Goal: Task Accomplishment & Management: Use online tool/utility

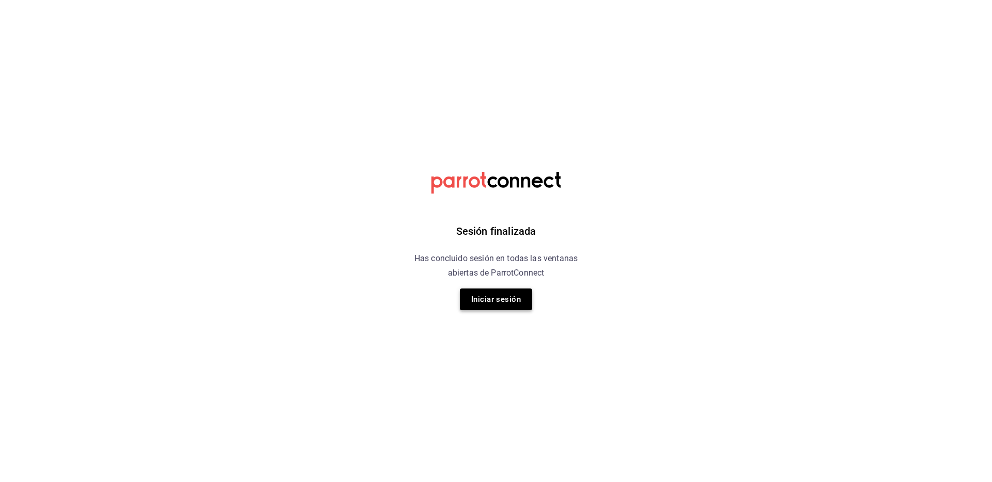
click at [518, 300] on button "Iniciar sesión" at bounding box center [496, 300] width 72 height 22
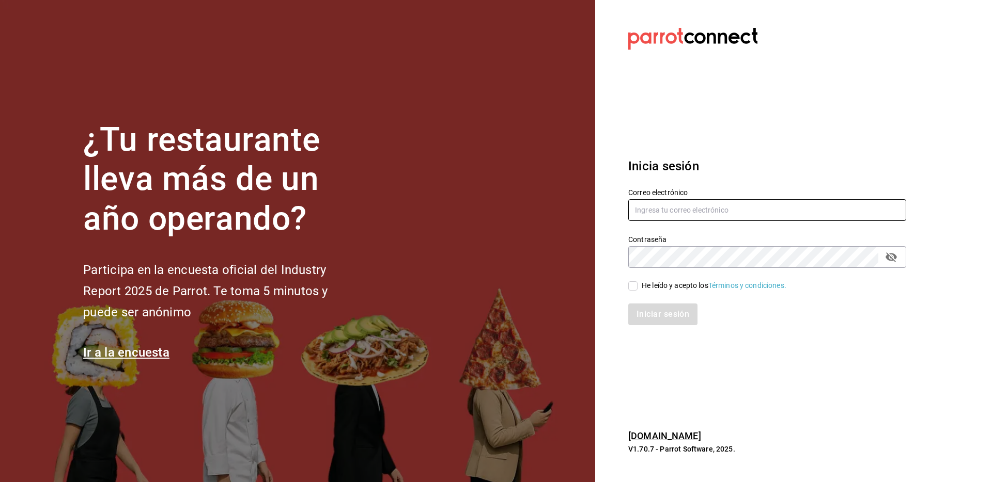
click at [706, 210] on input "text" at bounding box center [767, 210] width 278 height 22
type input "[PERSON_NAME][EMAIL_ADDRESS][DOMAIN_NAME]"
drag, startPoint x: 633, startPoint y: 287, endPoint x: 638, endPoint y: 295, distance: 9.7
click at [632, 287] on input "He leído y acepto los Términos y condiciones." at bounding box center [632, 285] width 9 height 9
checkbox input "true"
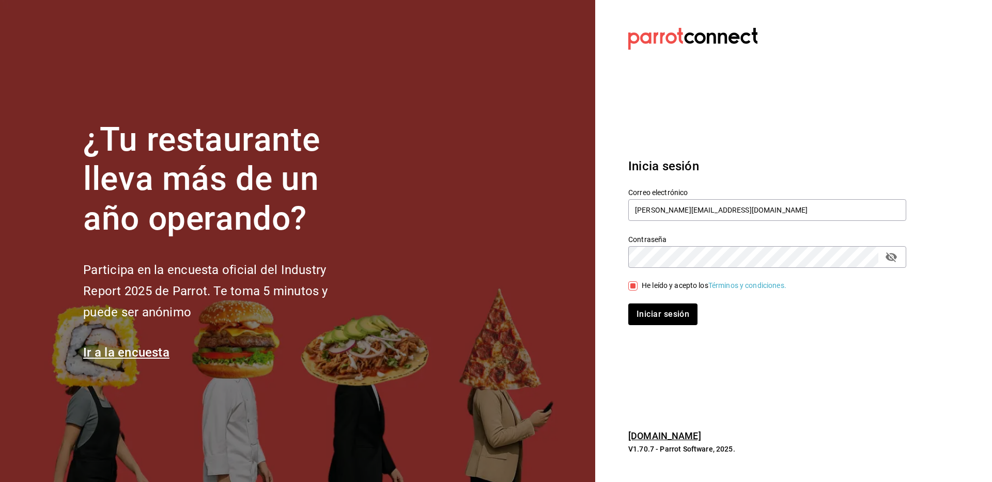
click at [661, 337] on section "Datos incorrectos. Verifica que tu Correo o Contraseña estén bien escritos. Ini…" at bounding box center [763, 241] width 336 height 482
click at [663, 328] on div "Inicia sesión Correo electrónico [PERSON_NAME][EMAIL_ADDRESS][DOMAIN_NAME] Cont…" at bounding box center [767, 242] width 278 height 194
click at [661, 320] on button "Iniciar sesión" at bounding box center [663, 315] width 70 height 22
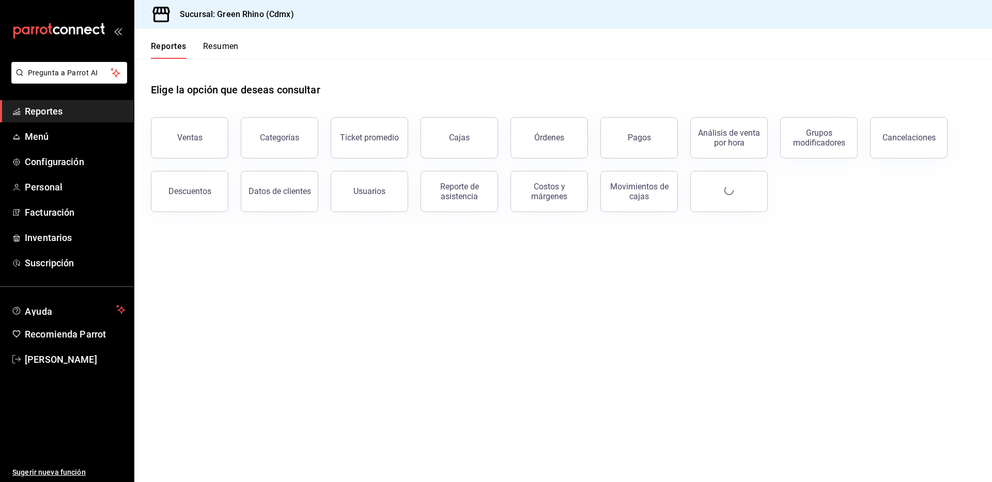
click at [198, 143] on button "Ventas" at bounding box center [189, 137] width 77 height 41
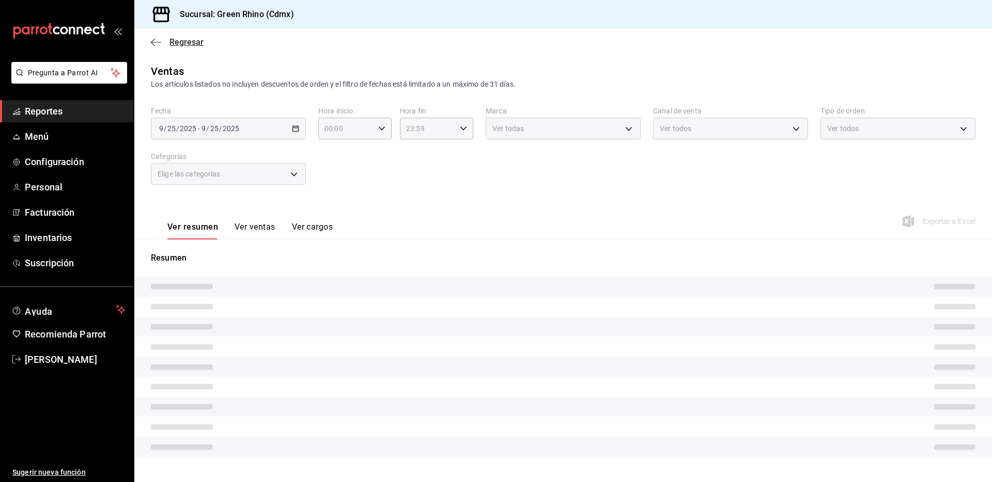
drag, startPoint x: 207, startPoint y: 46, endPoint x: 199, endPoint y: 46, distance: 7.7
click at [206, 46] on div "Regresar" at bounding box center [562, 42] width 857 height 26
click at [200, 46] on span "Regresar" at bounding box center [186, 42] width 34 height 10
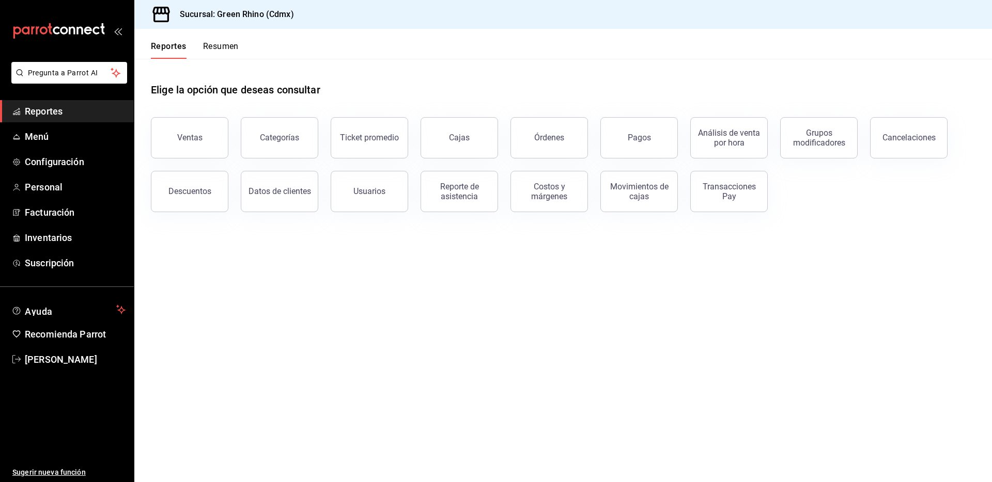
click at [222, 55] on button "Resumen" at bounding box center [221, 50] width 36 height 18
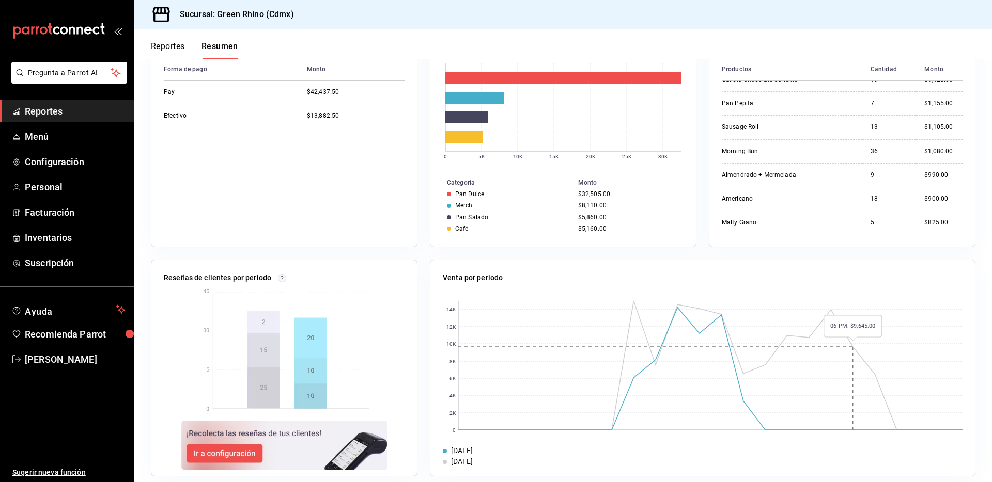
scroll to position [163, 0]
